Goal: Task Accomplishment & Management: Manage account settings

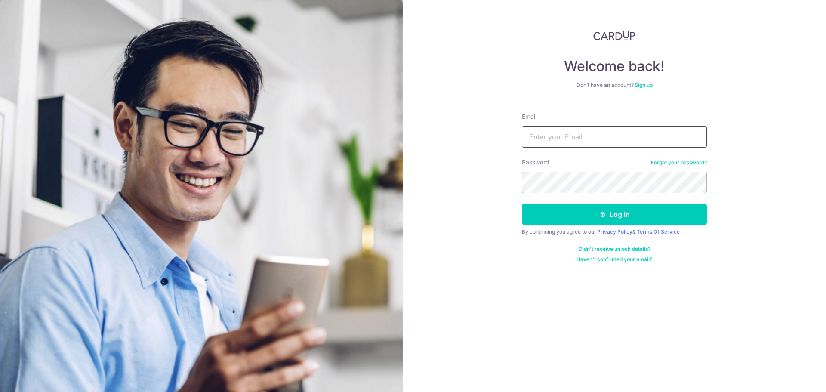
click at [612, 144] on input "Email" at bounding box center [614, 137] width 185 height 22
type input "[EMAIL_ADDRESS][DOMAIN_NAME]"
click at [522, 203] on button "Log in" at bounding box center [614, 214] width 185 height 22
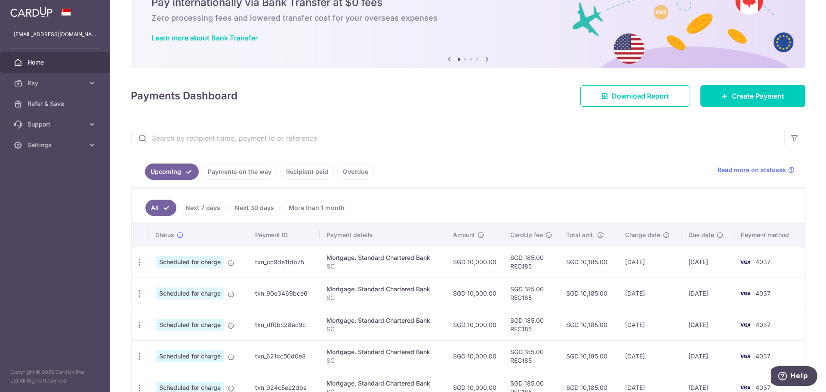
scroll to position [95, 0]
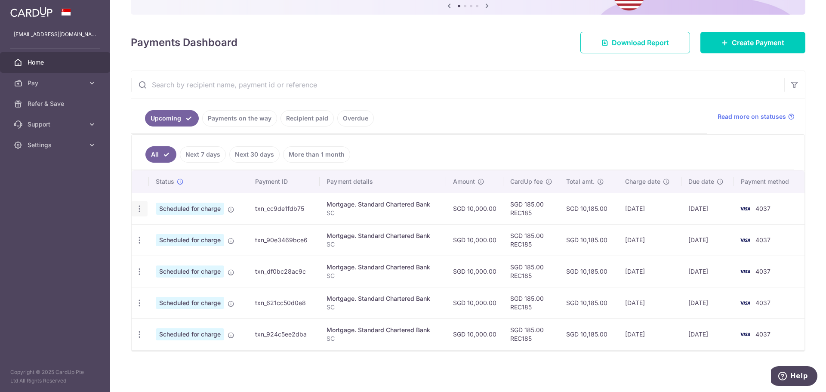
click at [143, 210] on icon "button" at bounding box center [139, 208] width 9 height 9
click at [182, 234] on span "Update payment" at bounding box center [185, 232] width 58 height 10
radio input "true"
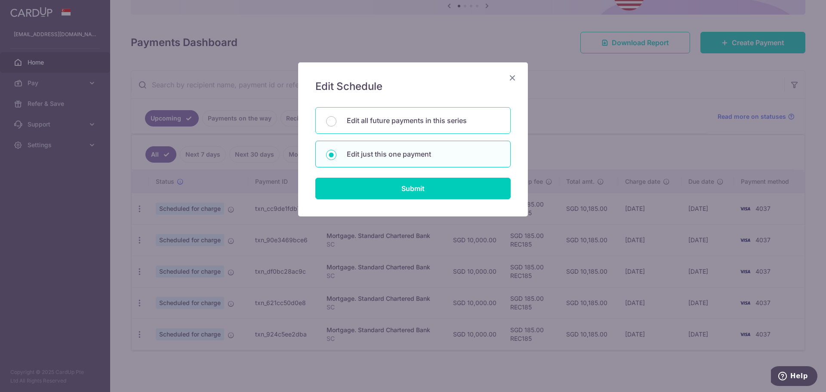
click at [432, 112] on div "Edit all future payments in this series" at bounding box center [412, 120] width 195 height 27
radio input "true"
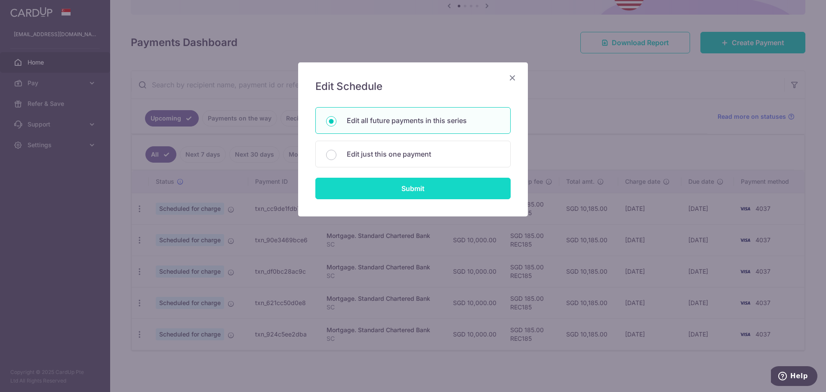
click at [417, 189] on input "Submit" at bounding box center [412, 189] width 195 height 22
radio input "true"
type input "10,000.00"
type input "SC"
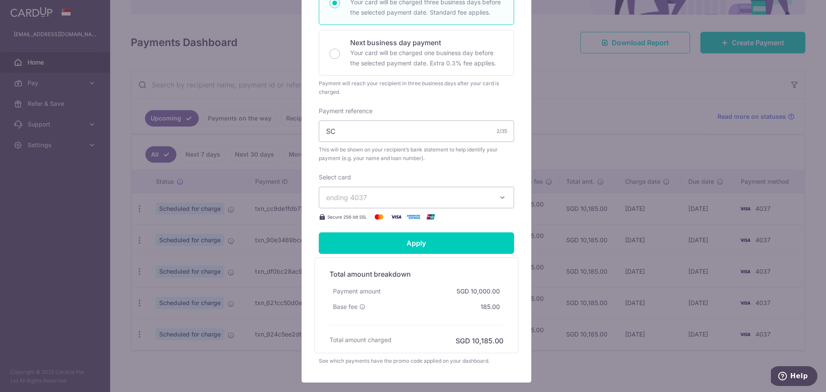
scroll to position [129, 0]
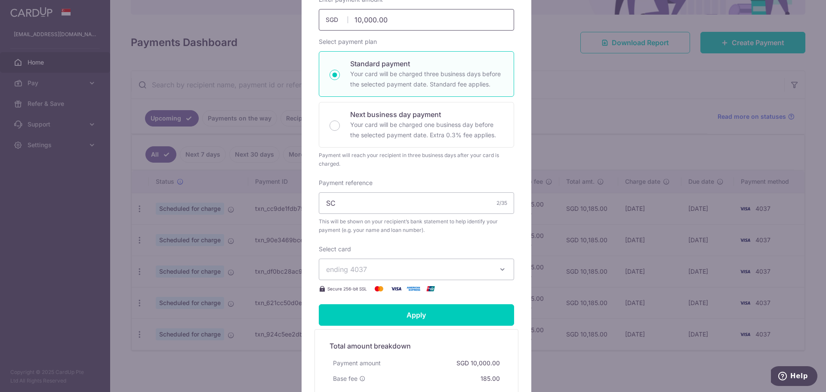
drag, startPoint x: 406, startPoint y: 31, endPoint x: 264, endPoint y: 33, distance: 141.9
click at [263, 33] on div "Edit payment By clicking apply, you will make changes to all 5 payments to Stan…" at bounding box center [413, 196] width 826 height 392
drag, startPoint x: 407, startPoint y: 34, endPoint x: 316, endPoint y: 43, distance: 91.6
click at [184, 26] on div "Edit payment By clicking apply, you will make changes to all 5 payments to Stan…" at bounding box center [413, 196] width 826 height 392
drag, startPoint x: 300, startPoint y: 30, endPoint x: 230, endPoint y: 37, distance: 70.8
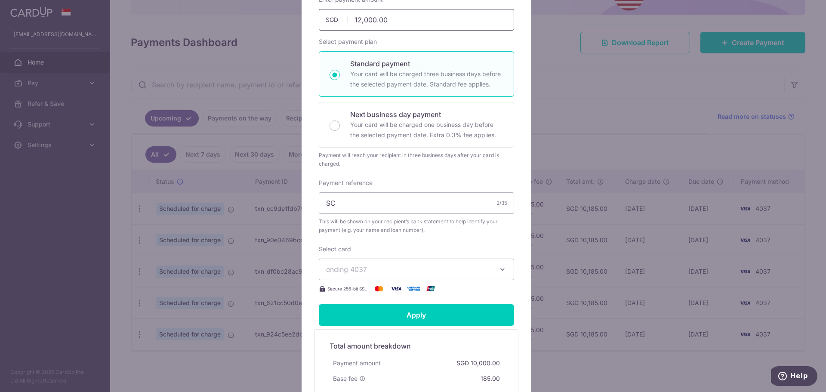
click at [144, 39] on div "Edit payment By clicking apply, you will make changes to all 5 payments to Stan…" at bounding box center [413, 196] width 826 height 392
type input "15,000.00"
click at [431, 309] on form "By clicking apply, you will make changes to all 5 payments to Standard Chartere…" at bounding box center [416, 202] width 195 height 469
click at [425, 321] on input "Apply" at bounding box center [416, 315] width 195 height 22
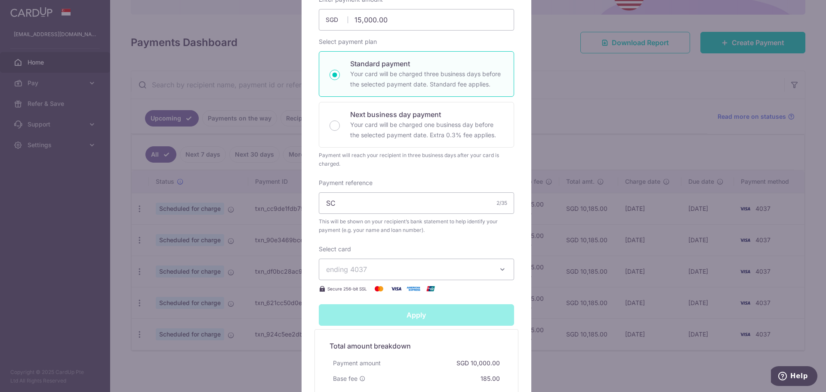
type input "Successfully Applied"
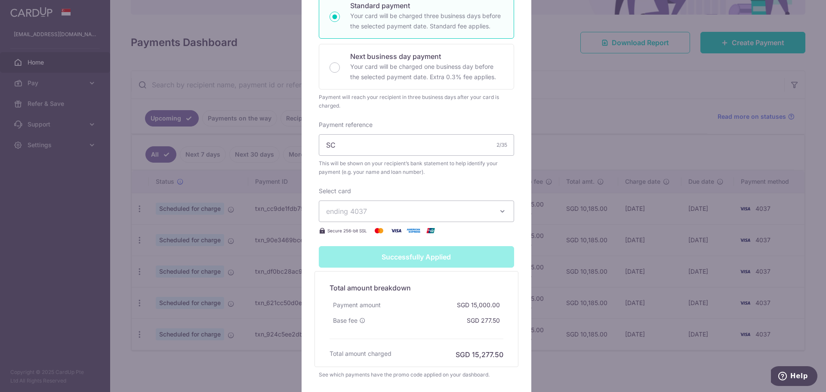
scroll to position [43, 0]
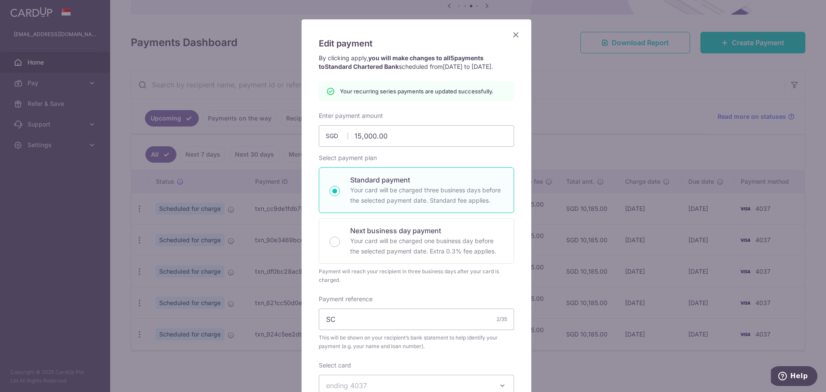
click at [513, 34] on icon "Close" at bounding box center [515, 34] width 10 height 11
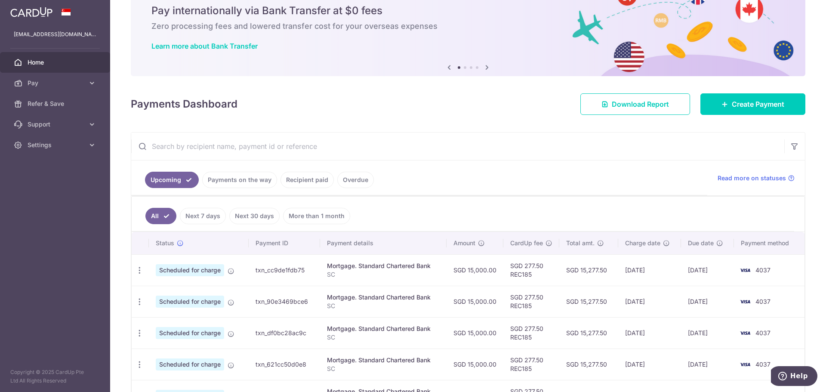
scroll to position [95, 0]
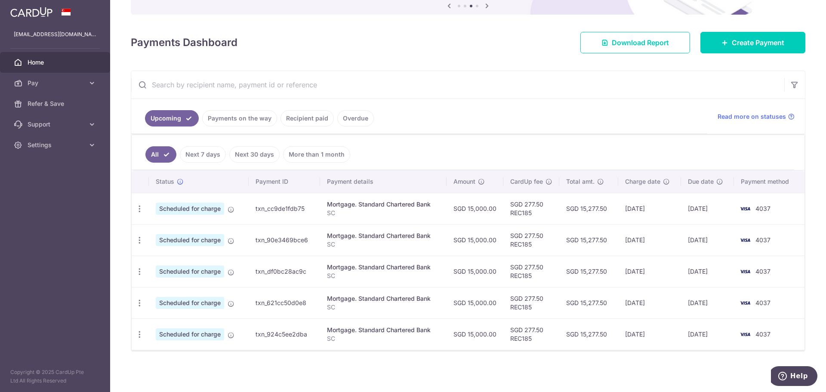
click at [572, 125] on ul "Upcoming Payments on the way Recipient paid Overdue" at bounding box center [419, 116] width 576 height 35
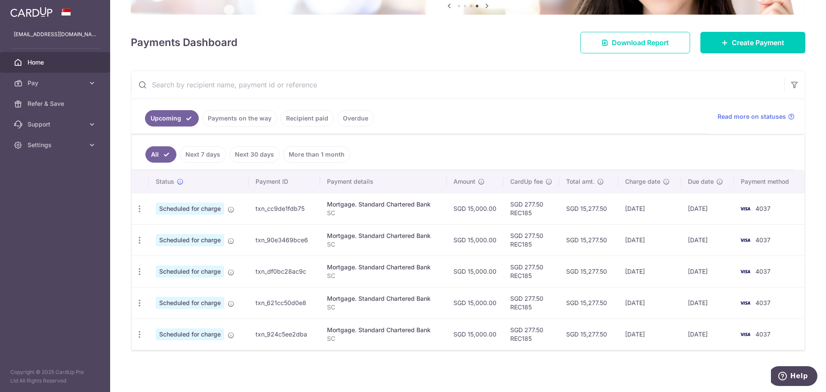
click at [484, 116] on ul "Upcoming Payments on the way Recipient paid Overdue" at bounding box center [419, 116] width 576 height 35
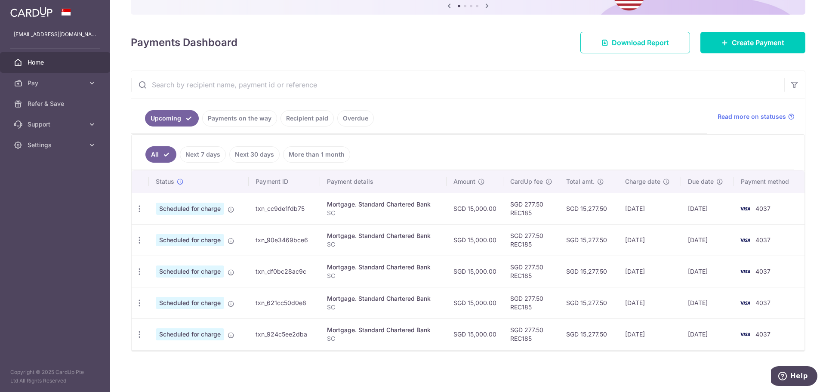
click at [306, 42] on div "Payments Dashboard Download Report Create Payment" at bounding box center [468, 40] width 674 height 25
